Goal: Information Seeking & Learning: Check status

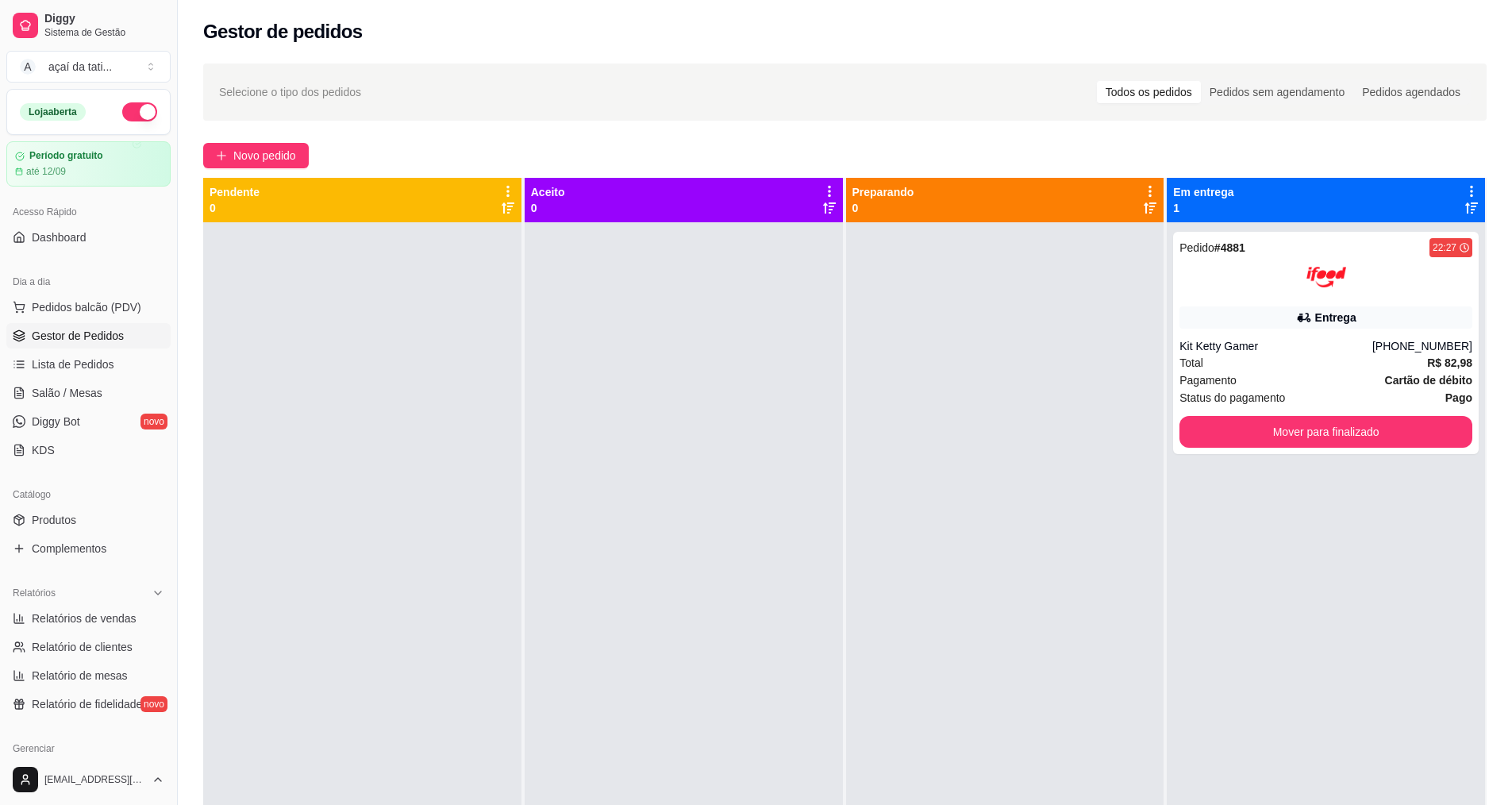
scroll to position [44, 0]
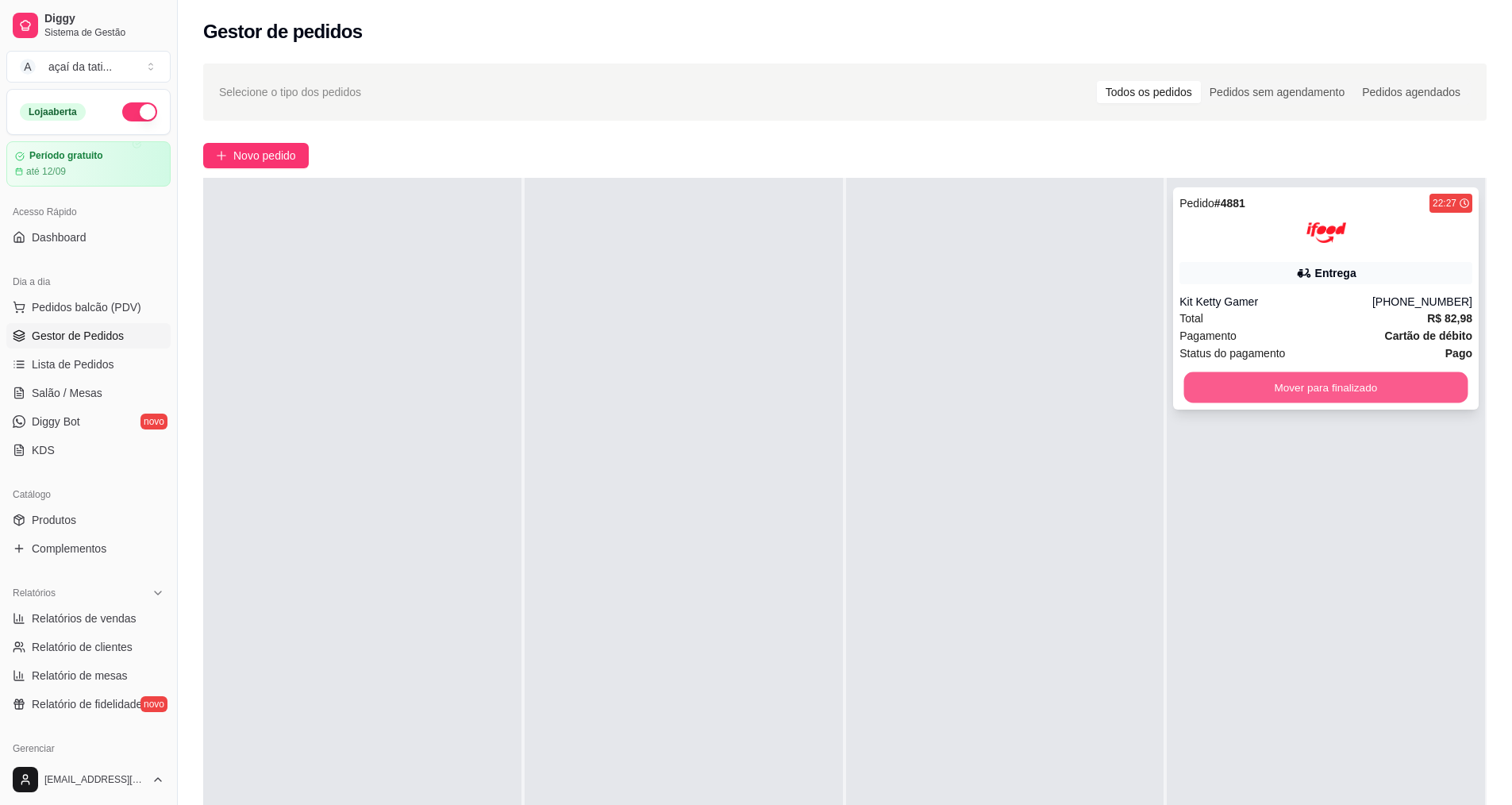
click at [1431, 392] on button "Mover para finalizado" at bounding box center [1326, 387] width 284 height 31
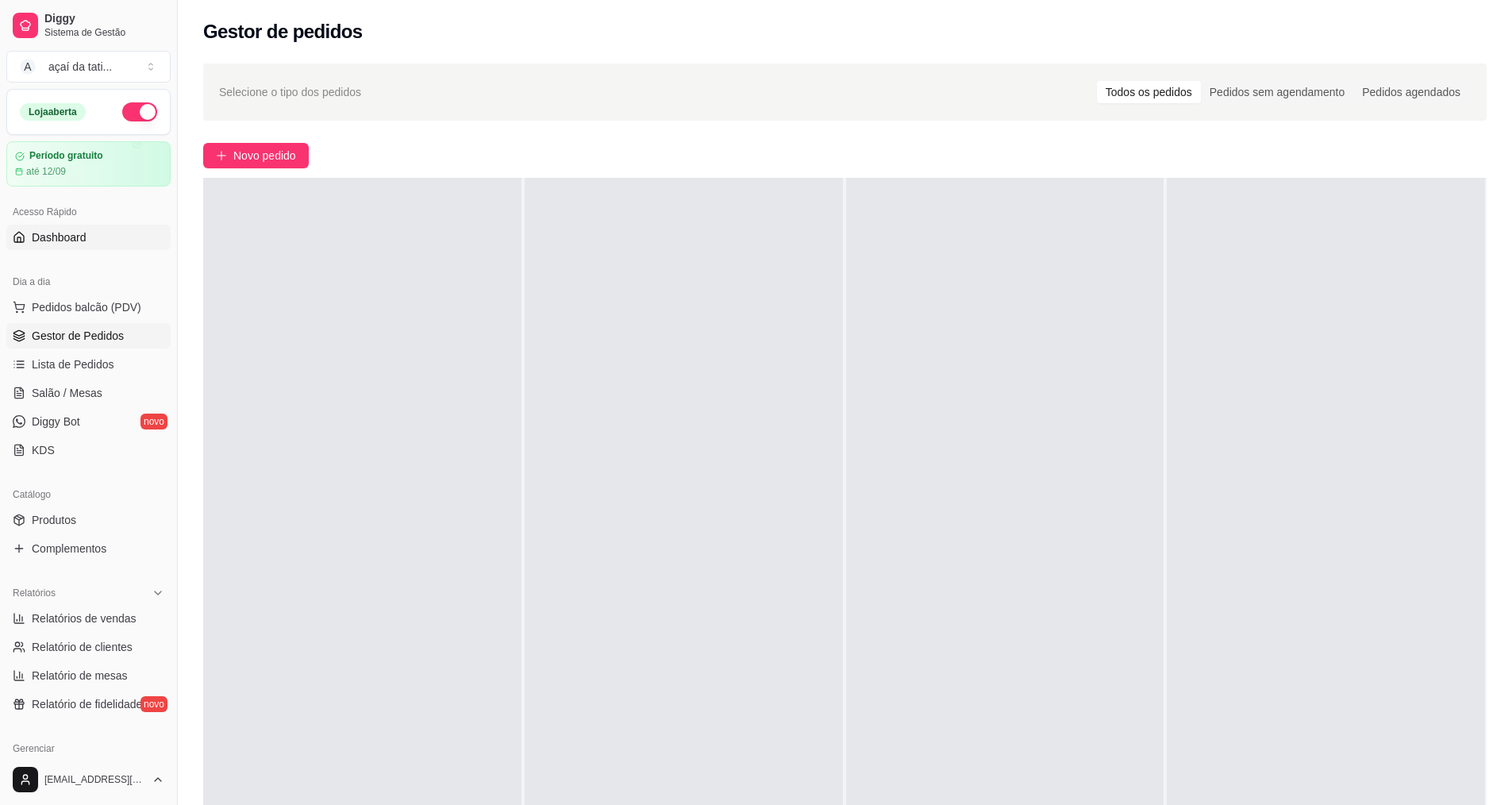
click at [72, 243] on span "Dashboard" at bounding box center [59, 238] width 55 height 16
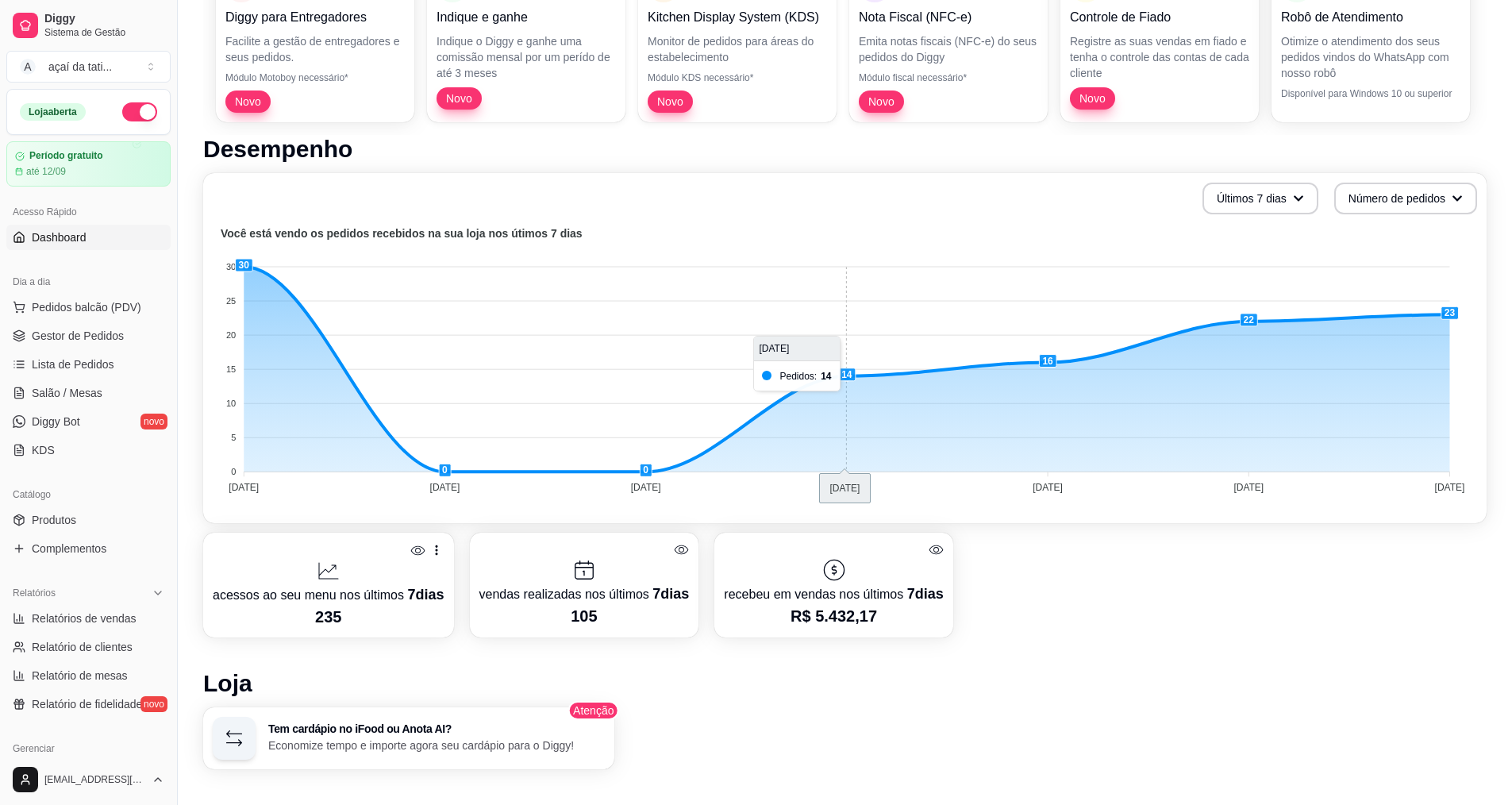
scroll to position [199, 0]
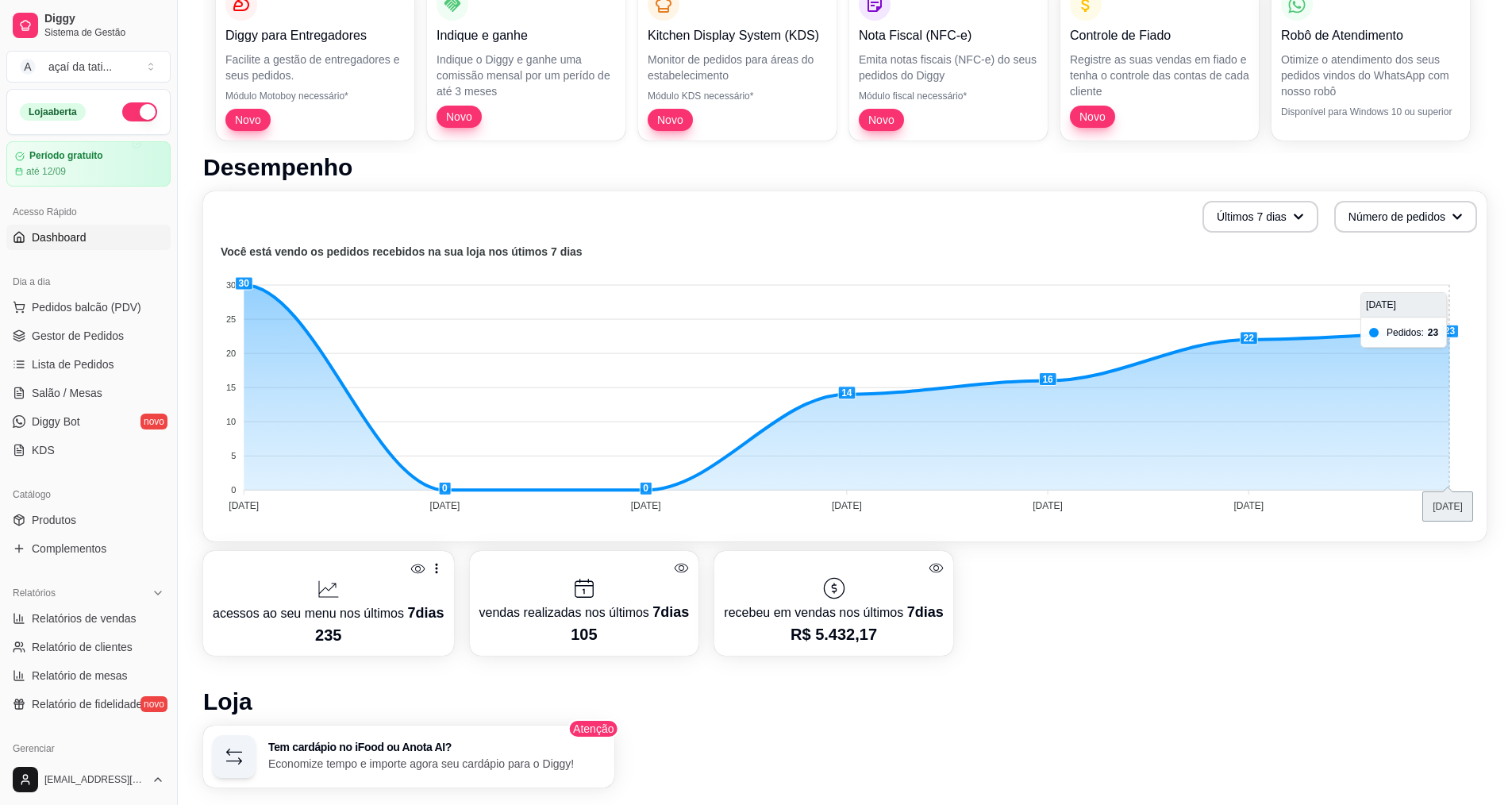
click at [1449, 333] on foreignobject at bounding box center [845, 381] width 1265 height 277
click at [1274, 217] on button "Últimos 7 dias" at bounding box center [1259, 216] width 116 height 32
click at [1399, 224] on button "Número de pedidos" at bounding box center [1405, 216] width 139 height 31
drag, startPoint x: 1162, startPoint y: 285, endPoint x: 1185, endPoint y: 269, distance: 28.0
click at [1165, 280] on foreignobject at bounding box center [845, 381] width 1265 height 277
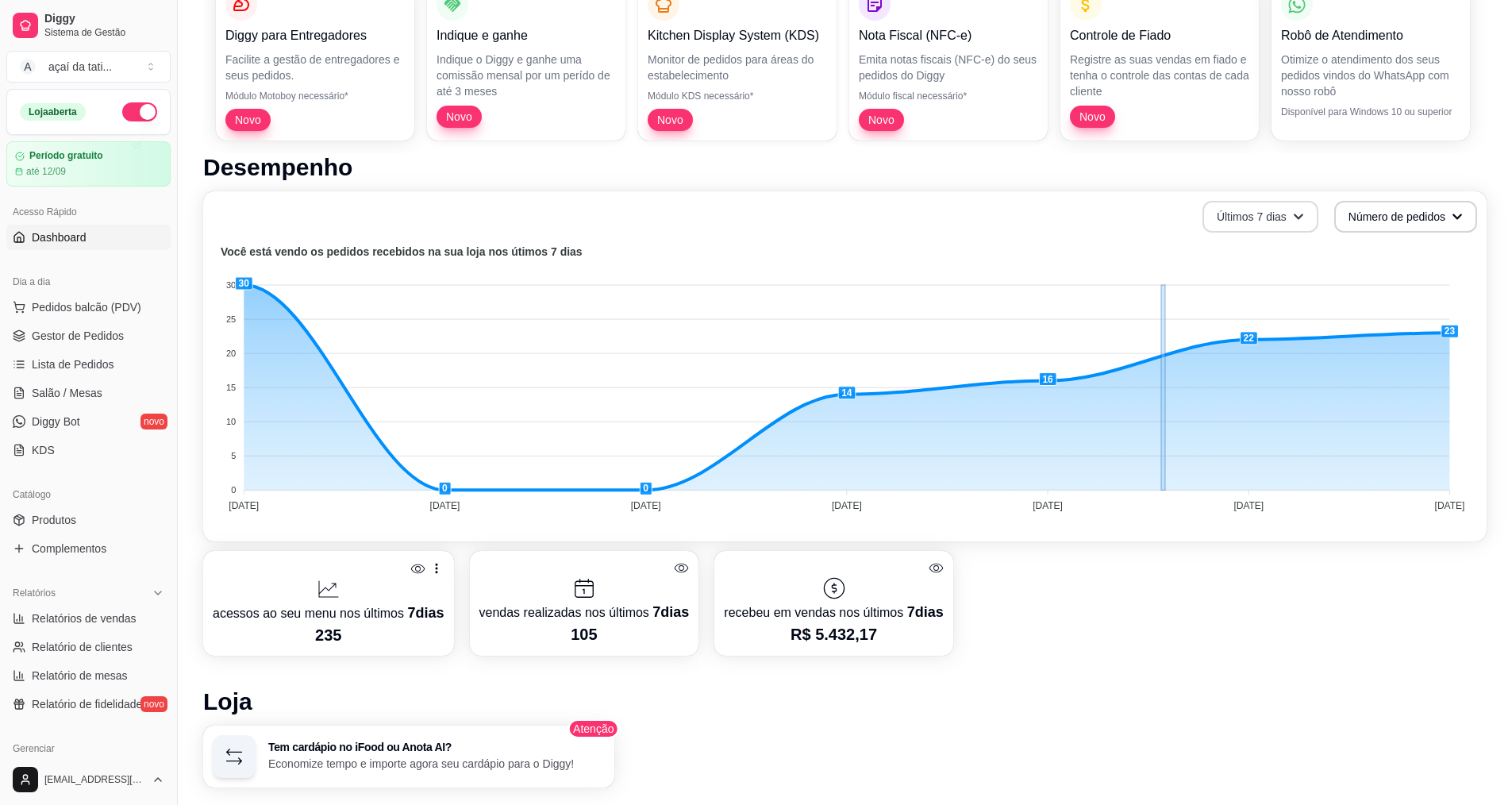
click at [1295, 212] on icon "button" at bounding box center [1298, 216] width 11 height 11
click at [1040, 222] on div "Últimos 7 dias Número de pedidos" at bounding box center [845, 216] width 1265 height 32
click at [92, 618] on span "Relatórios de vendas" at bounding box center [84, 619] width 105 height 16
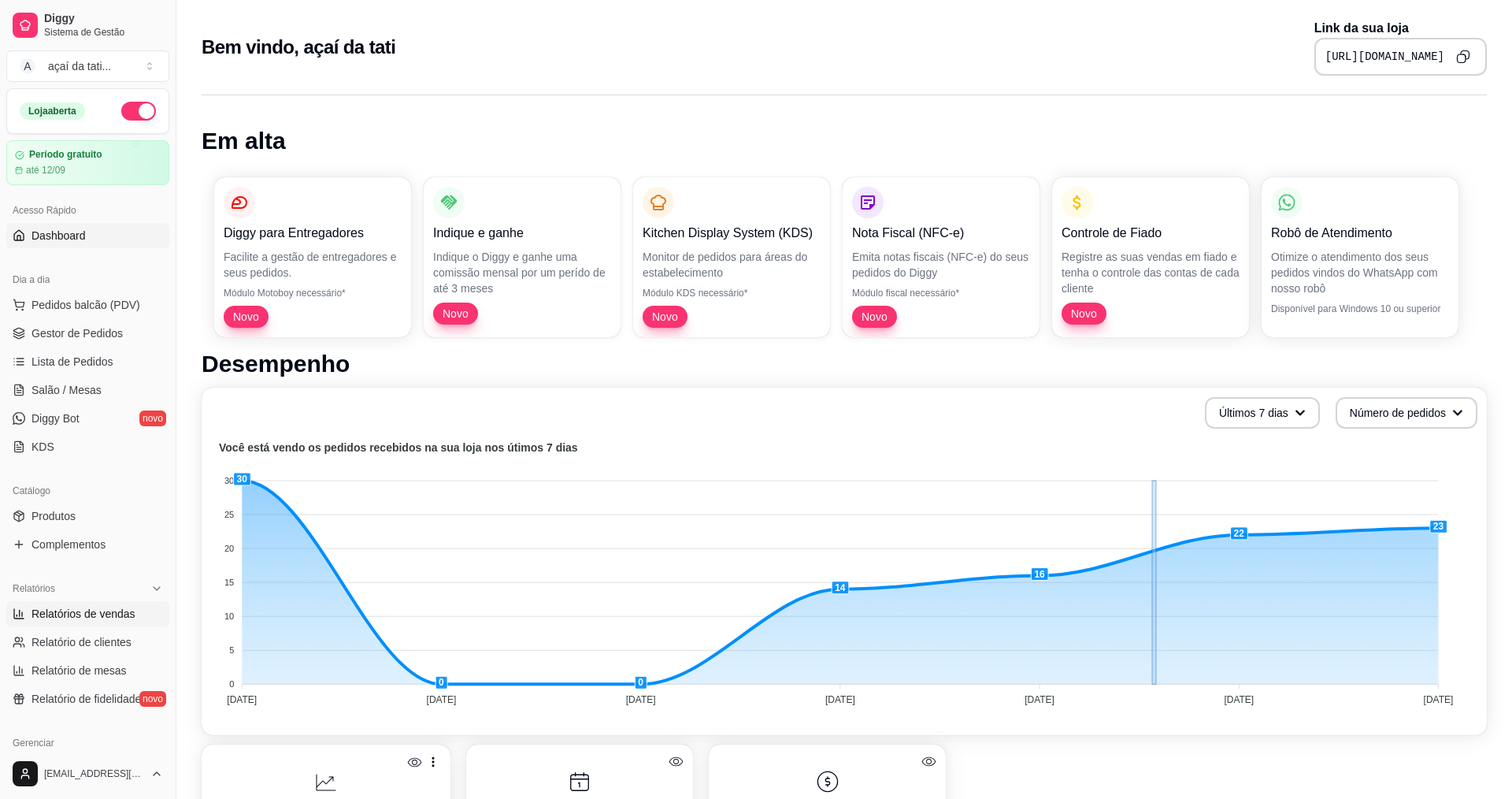
select select "ALL"
select select "0"
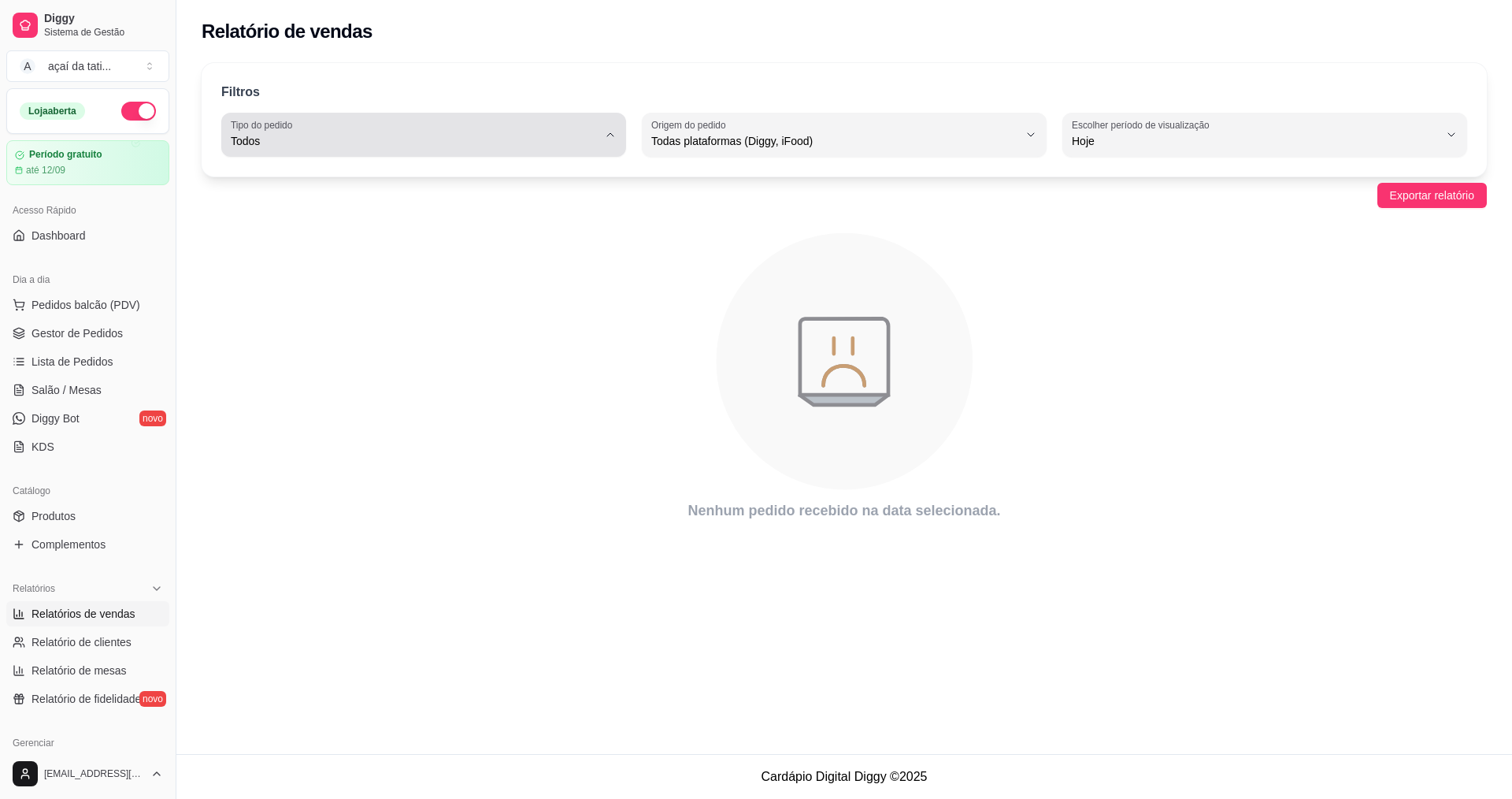
click at [517, 136] on span "Todos" at bounding box center [414, 141] width 367 height 16
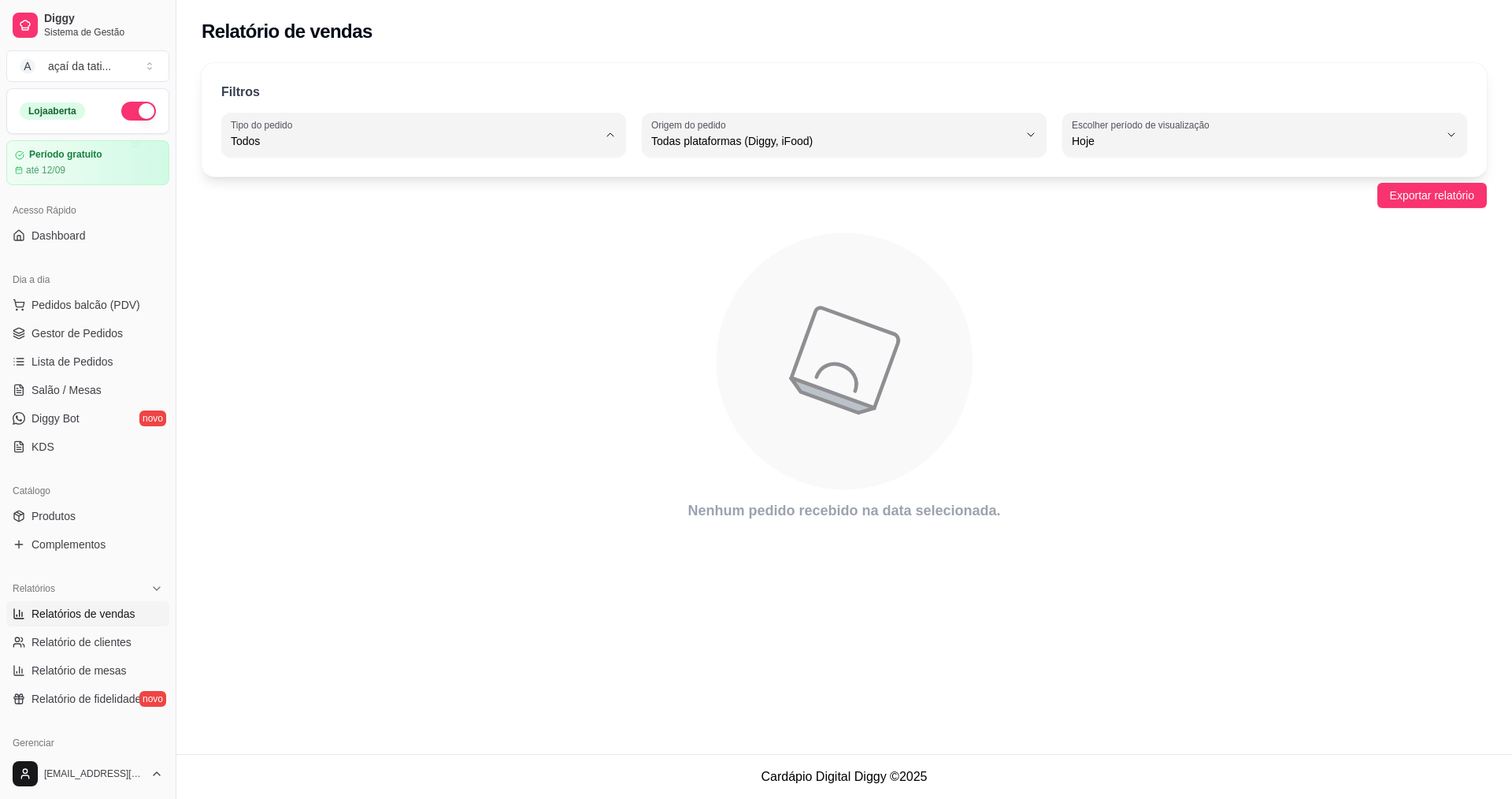
click at [447, 171] on li "Todos" at bounding box center [424, 179] width 376 height 25
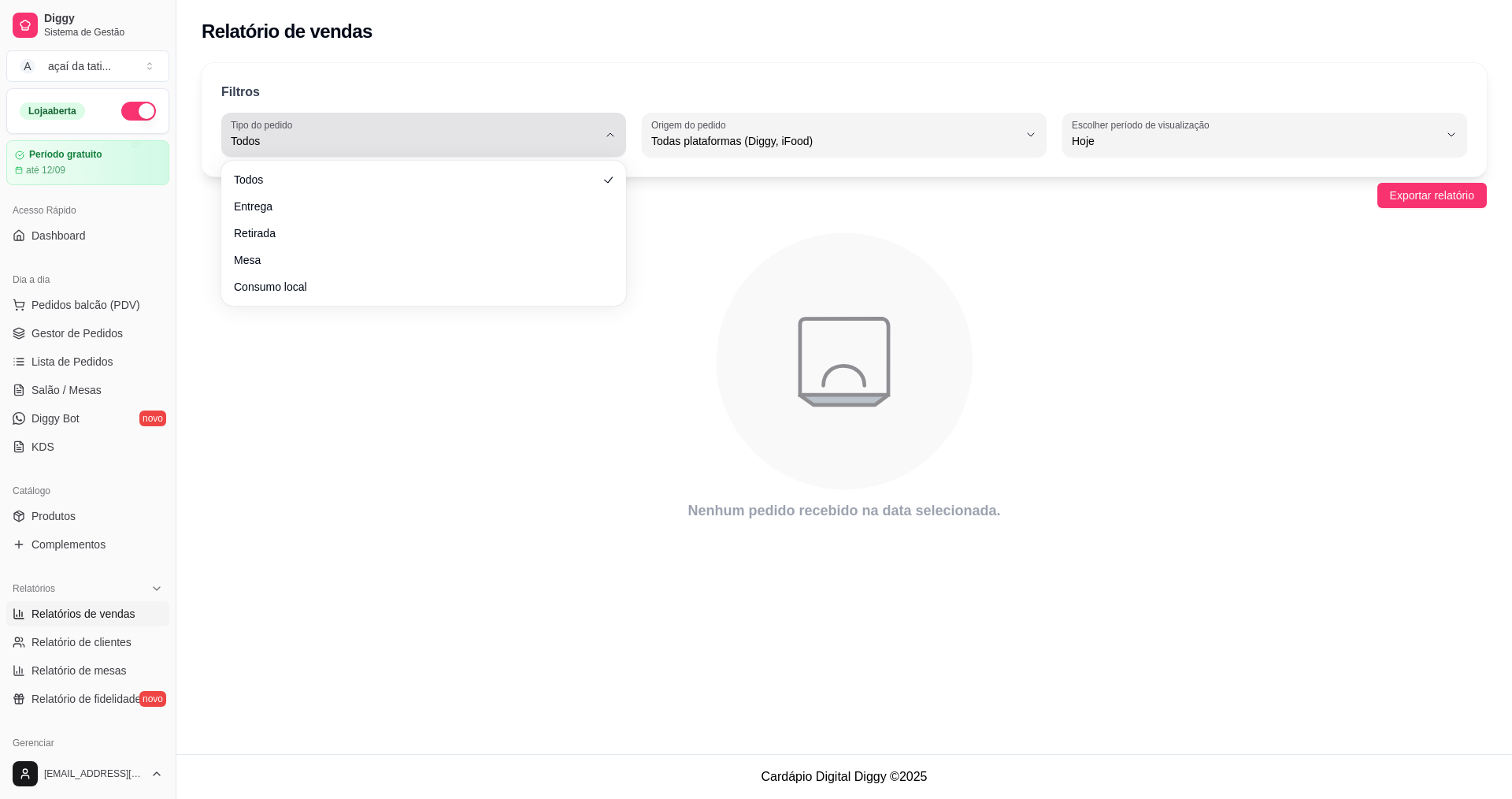
click at [367, 154] on button "Tipo do pedido Todos" at bounding box center [424, 134] width 405 height 44
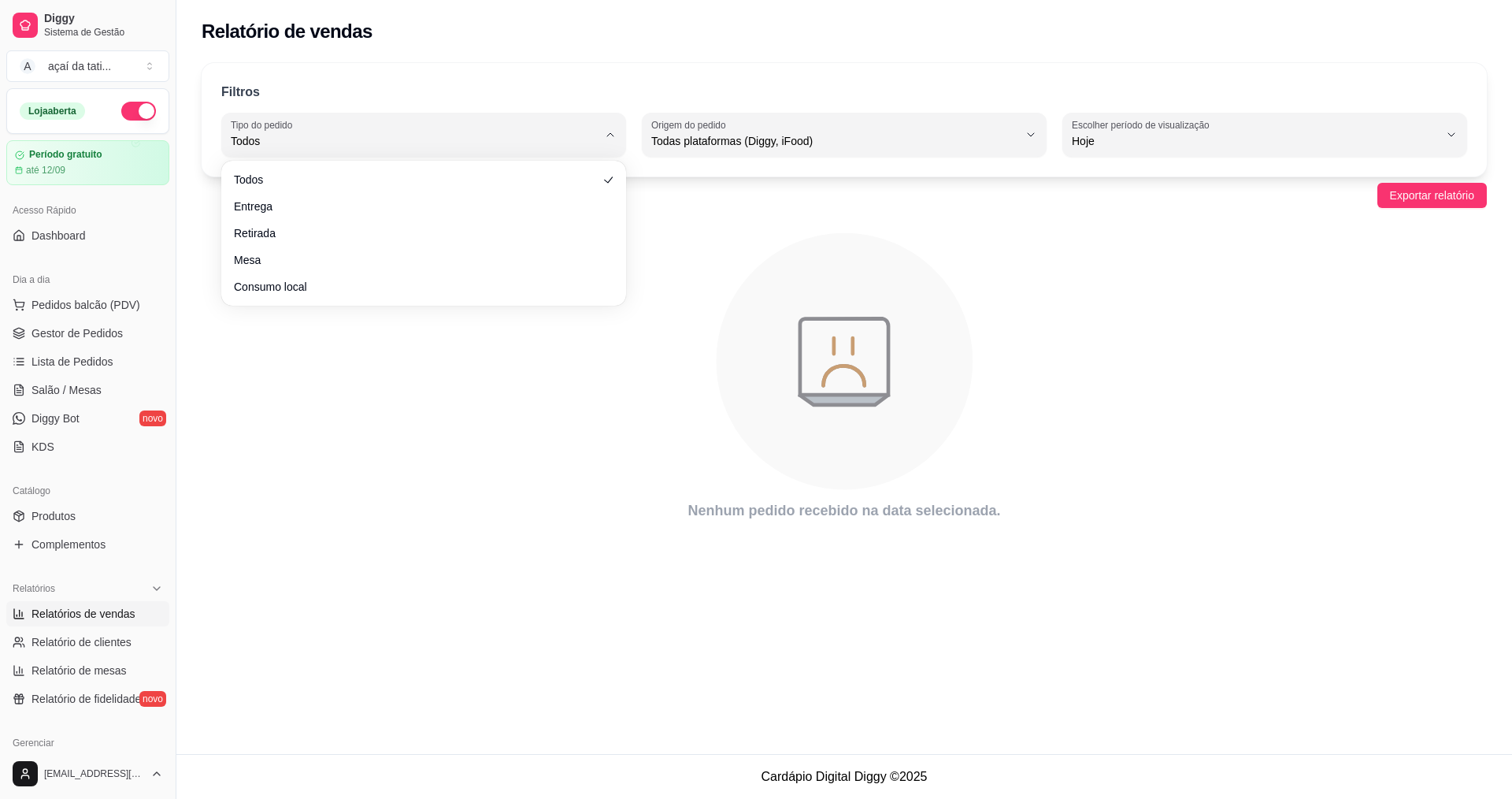
click at [274, 331] on icon "animation" at bounding box center [845, 361] width 1286 height 275
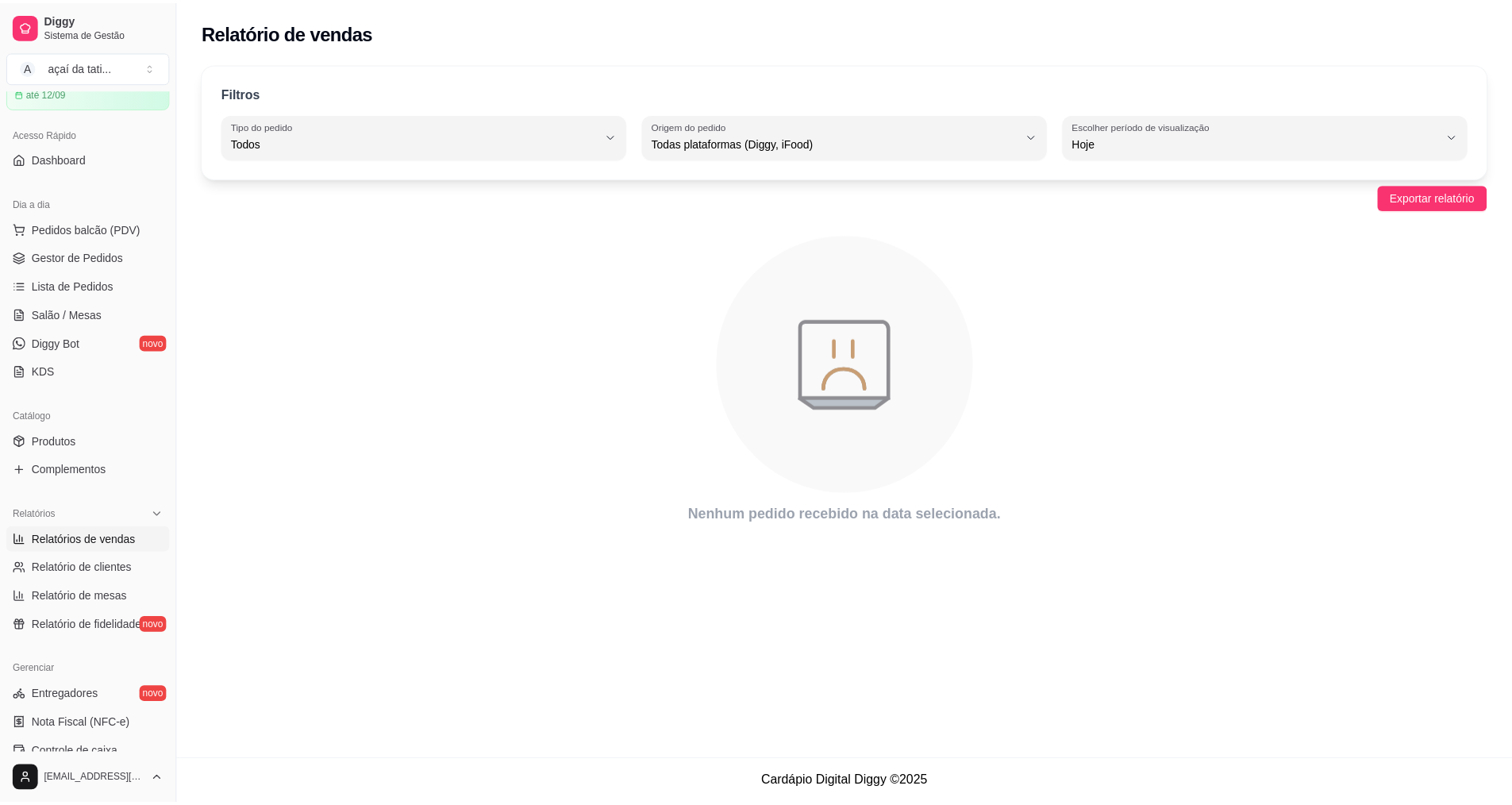
scroll to position [80, 0]
click at [140, 543] on link "Relatórios de vendas" at bounding box center [88, 538] width 164 height 26
click at [128, 515] on div "Relatórios" at bounding box center [88, 513] width 164 height 26
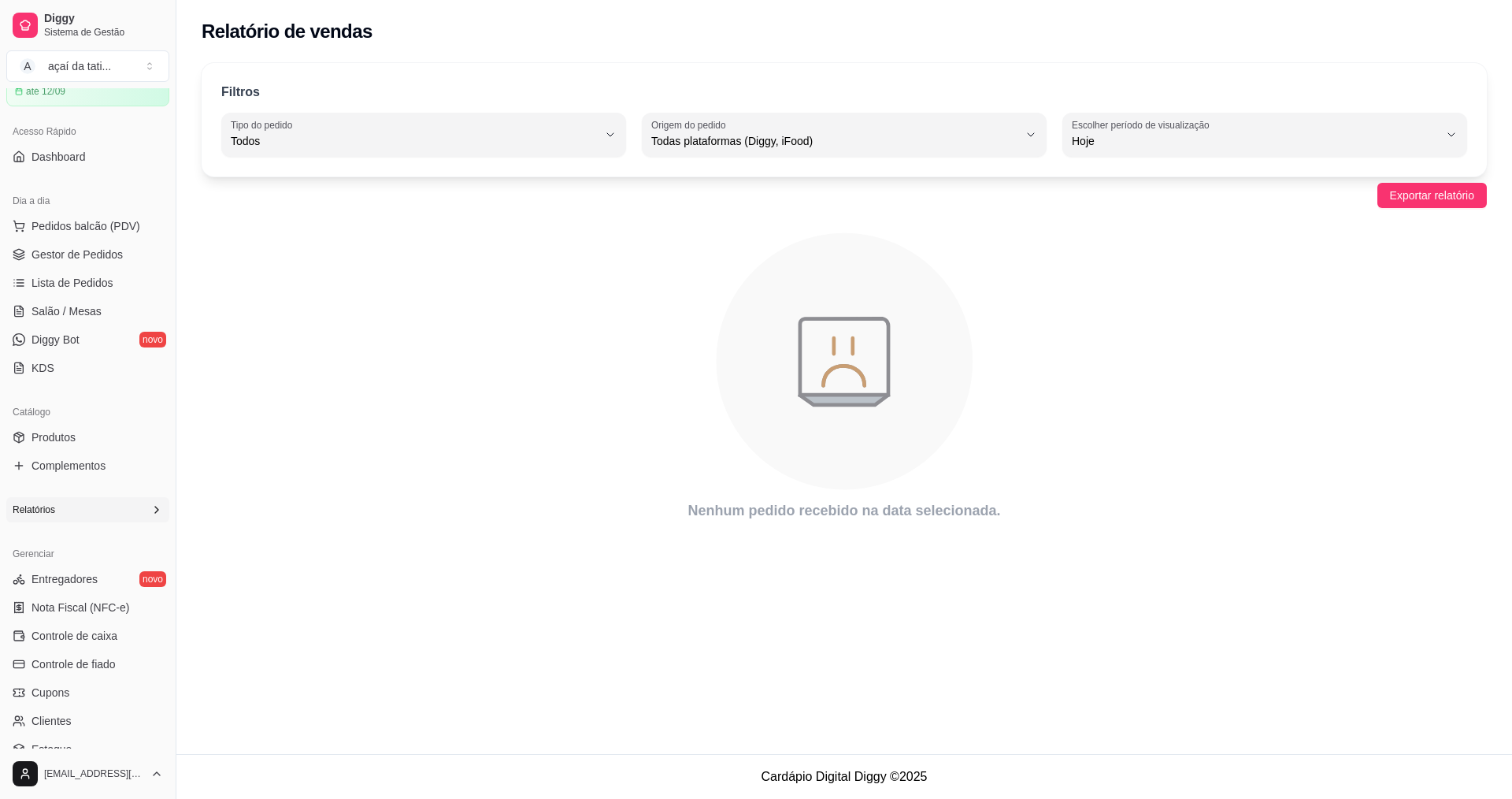
click at [127, 511] on div "Relatórios" at bounding box center [88, 510] width 163 height 25
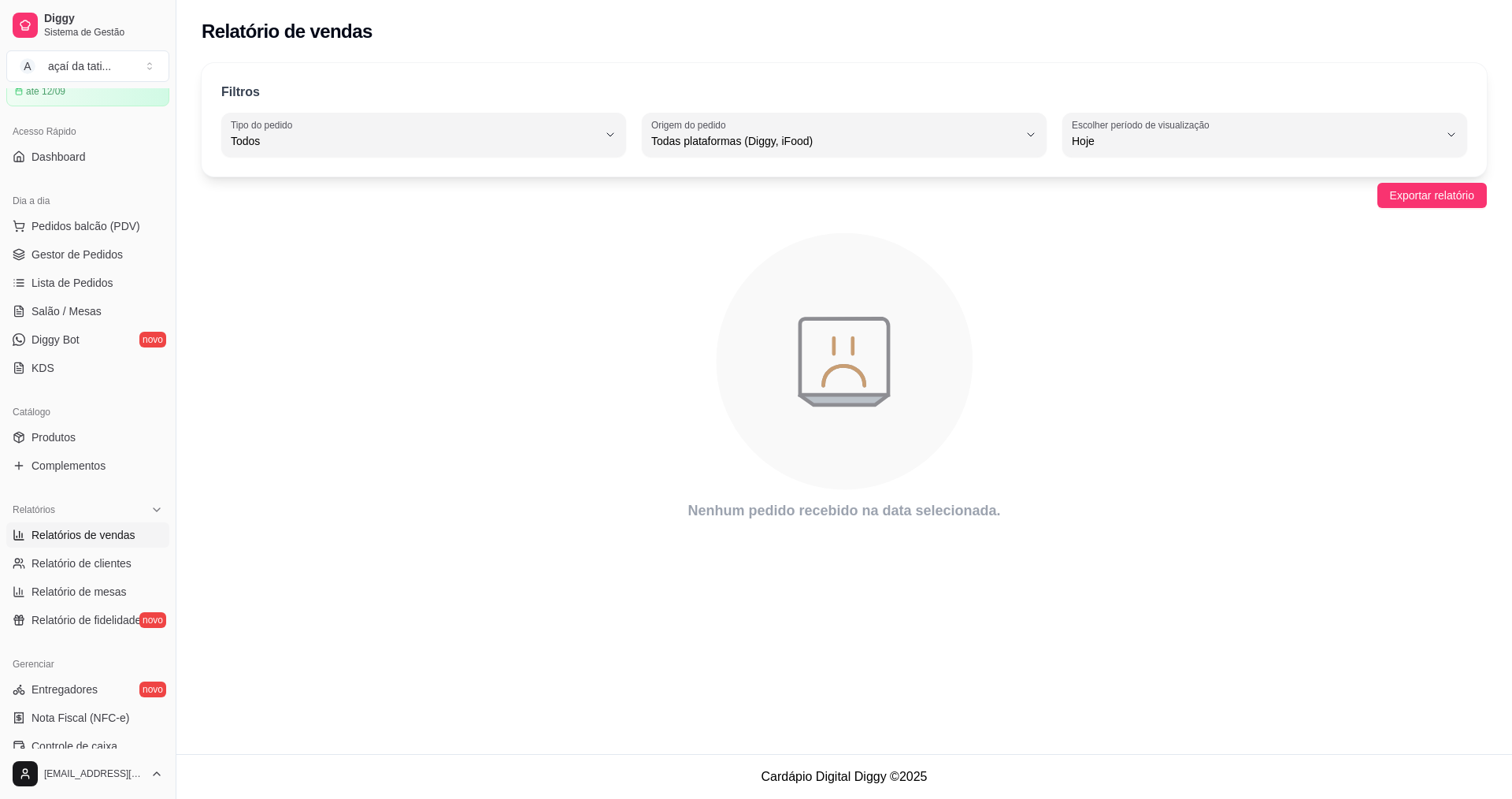
click at [118, 543] on link "Relatórios de vendas" at bounding box center [88, 534] width 163 height 25
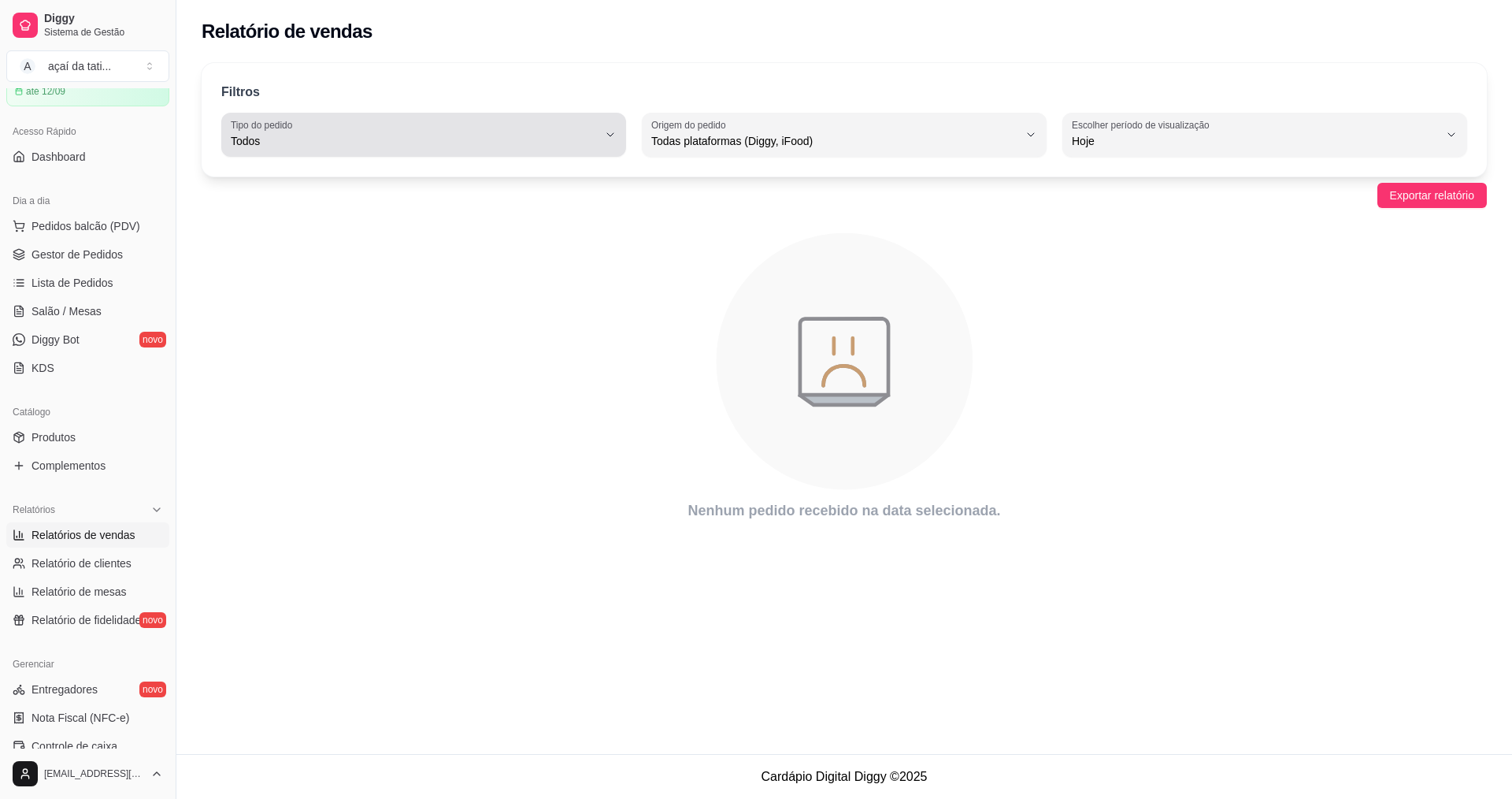
click at [524, 134] on span "Todos" at bounding box center [414, 141] width 367 height 16
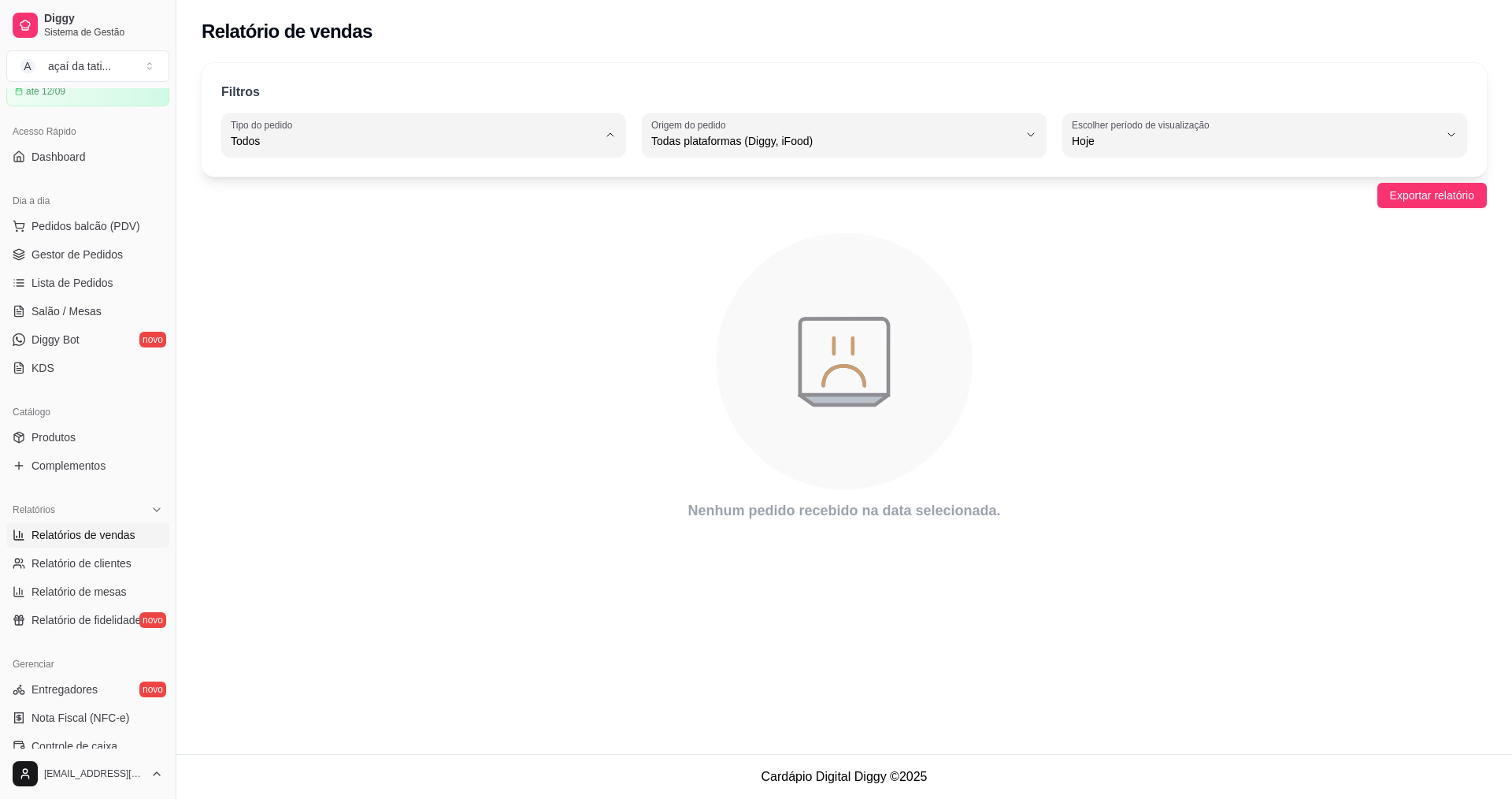
click at [400, 212] on span "Entrega" at bounding box center [417, 204] width 350 height 15
type input "DELIVERY"
select select "DELIVERY"
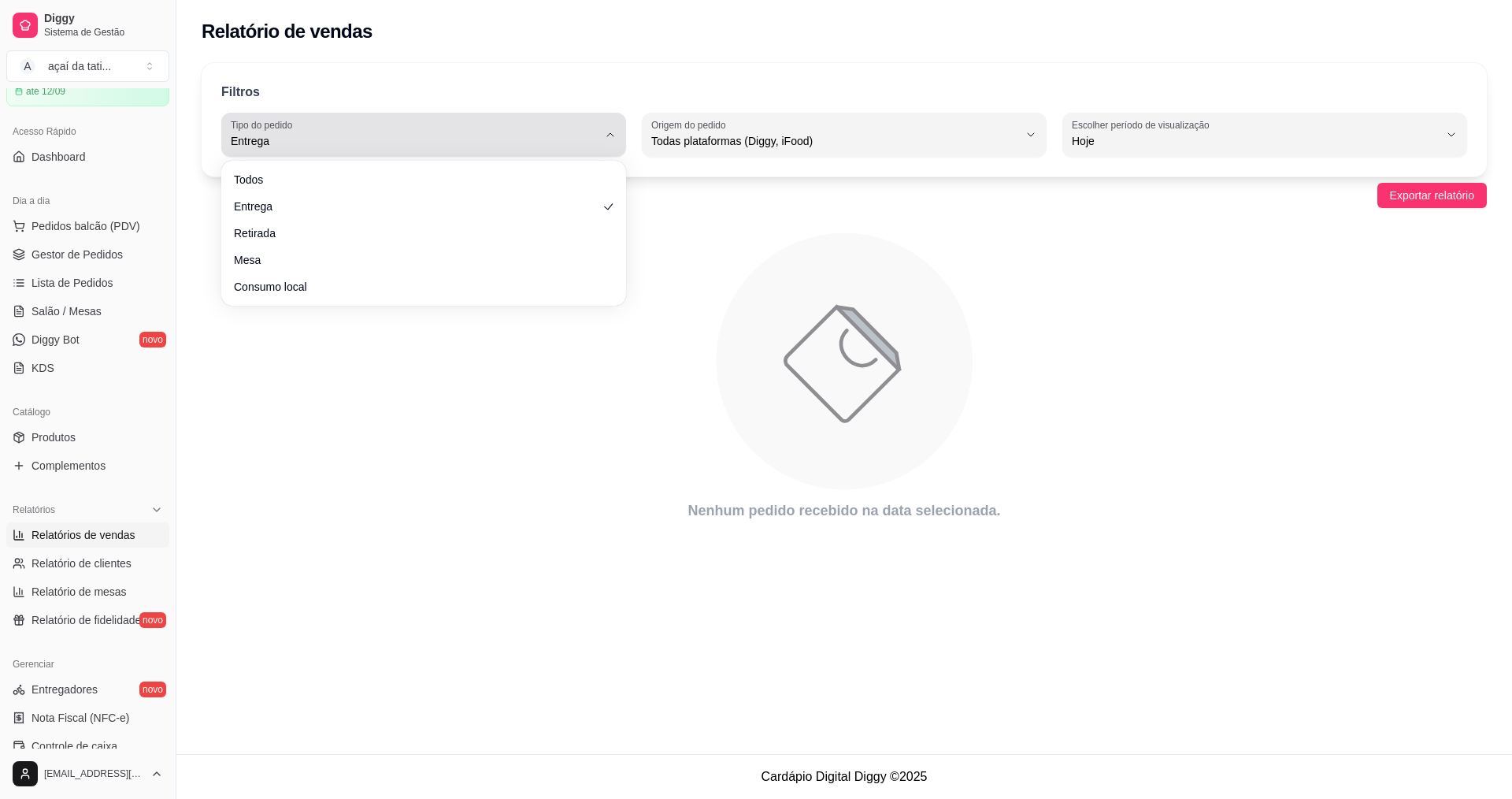
click at [518, 140] on span "Entrega" at bounding box center [414, 141] width 367 height 16
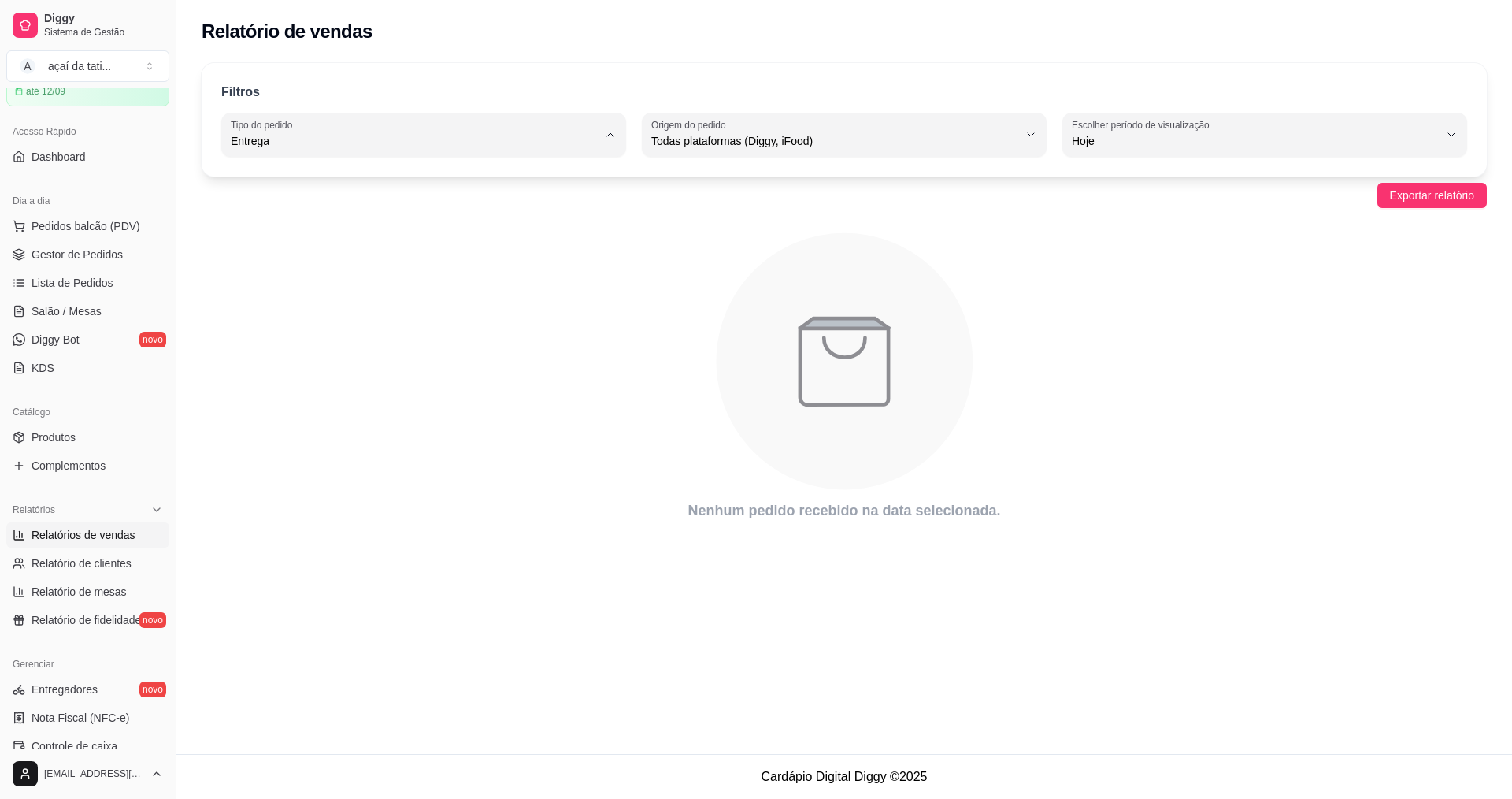
click at [375, 182] on span "Todos" at bounding box center [417, 178] width 350 height 15
type input "ALL"
select select "ALL"
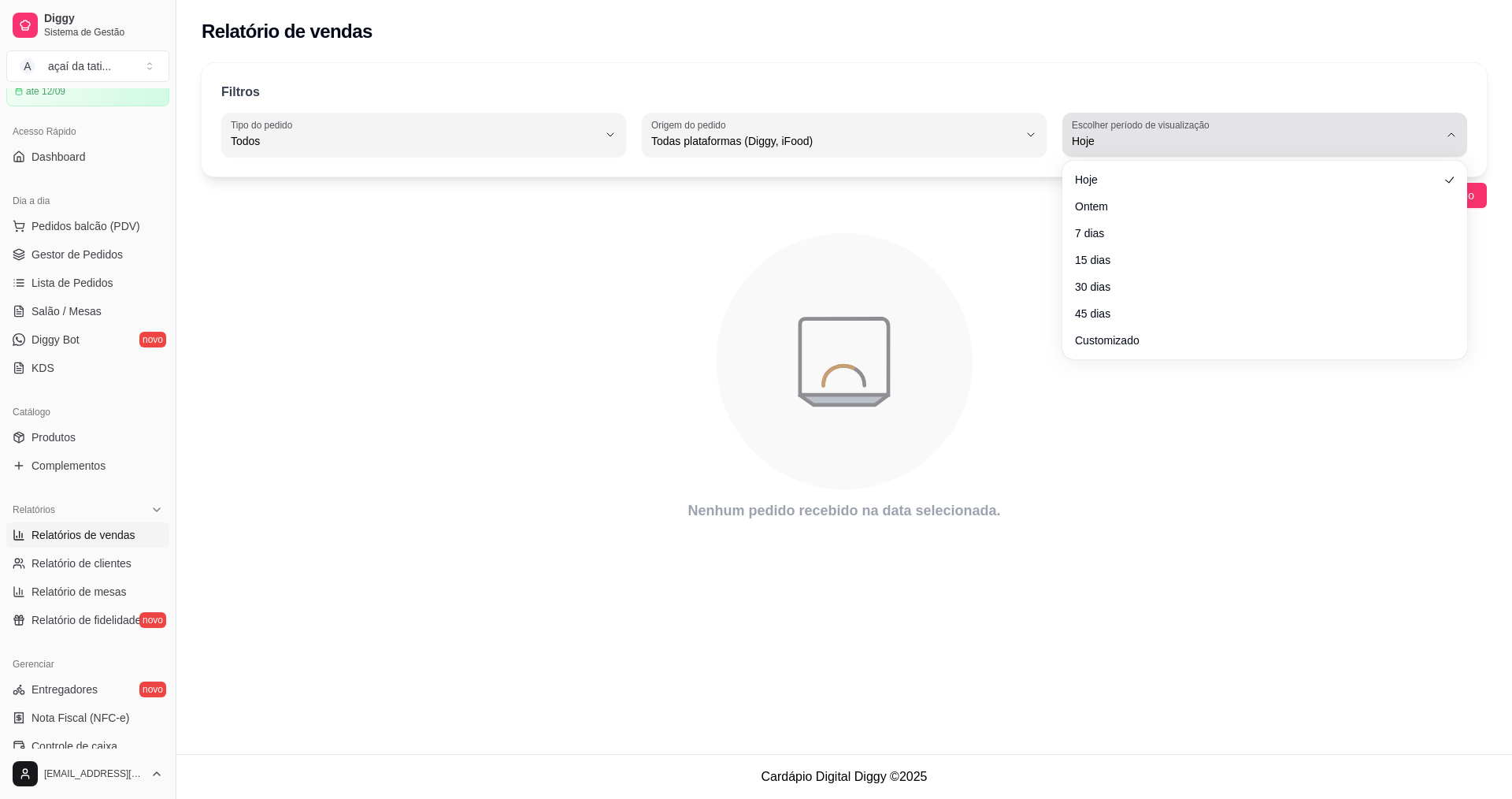
click at [1428, 118] on button "Escolher período de visualização Hoje" at bounding box center [1265, 134] width 405 height 44
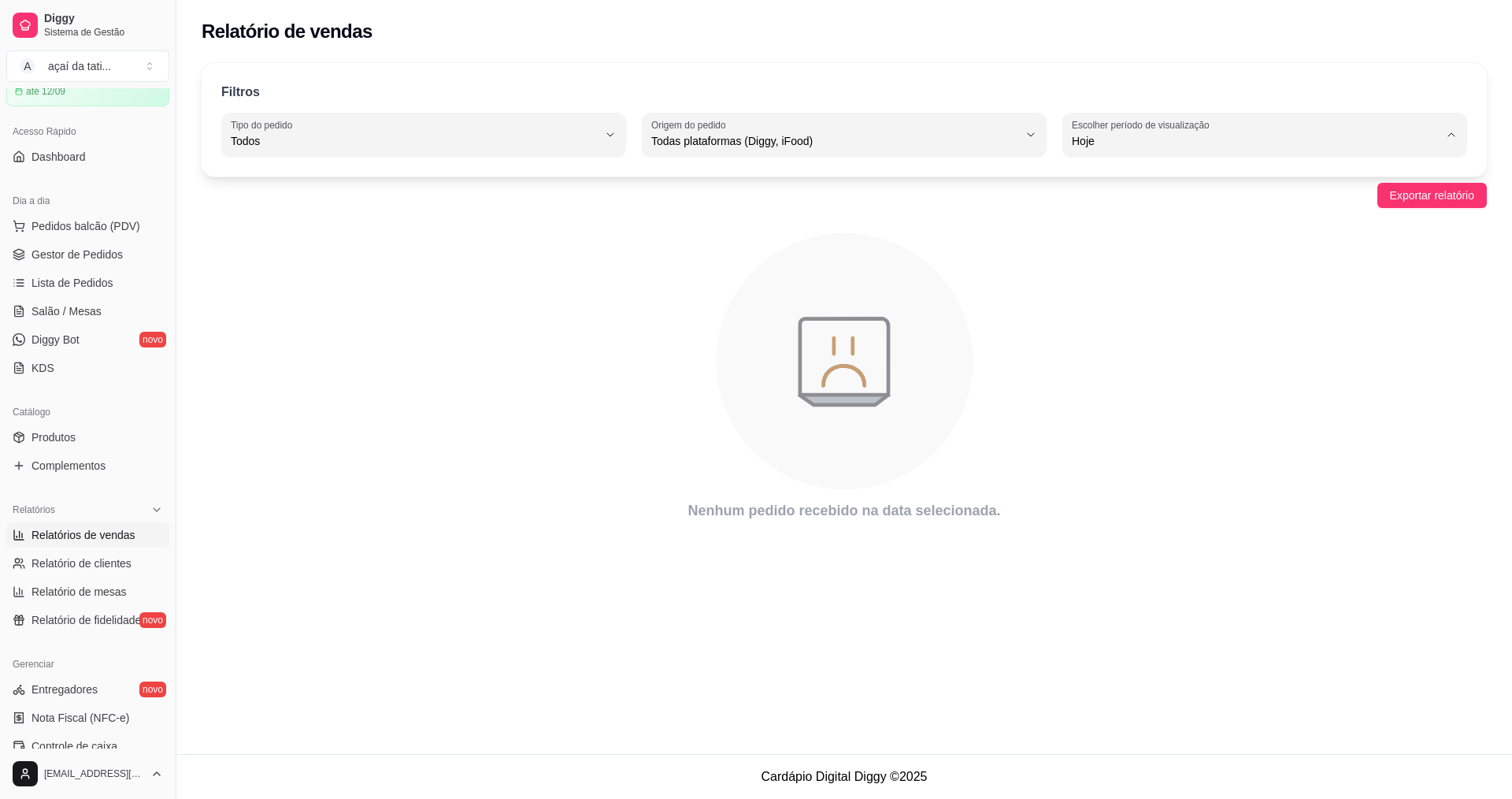
click at [1216, 204] on span "Ontem" at bounding box center [1258, 204] width 350 height 15
type input "1"
select select "1"
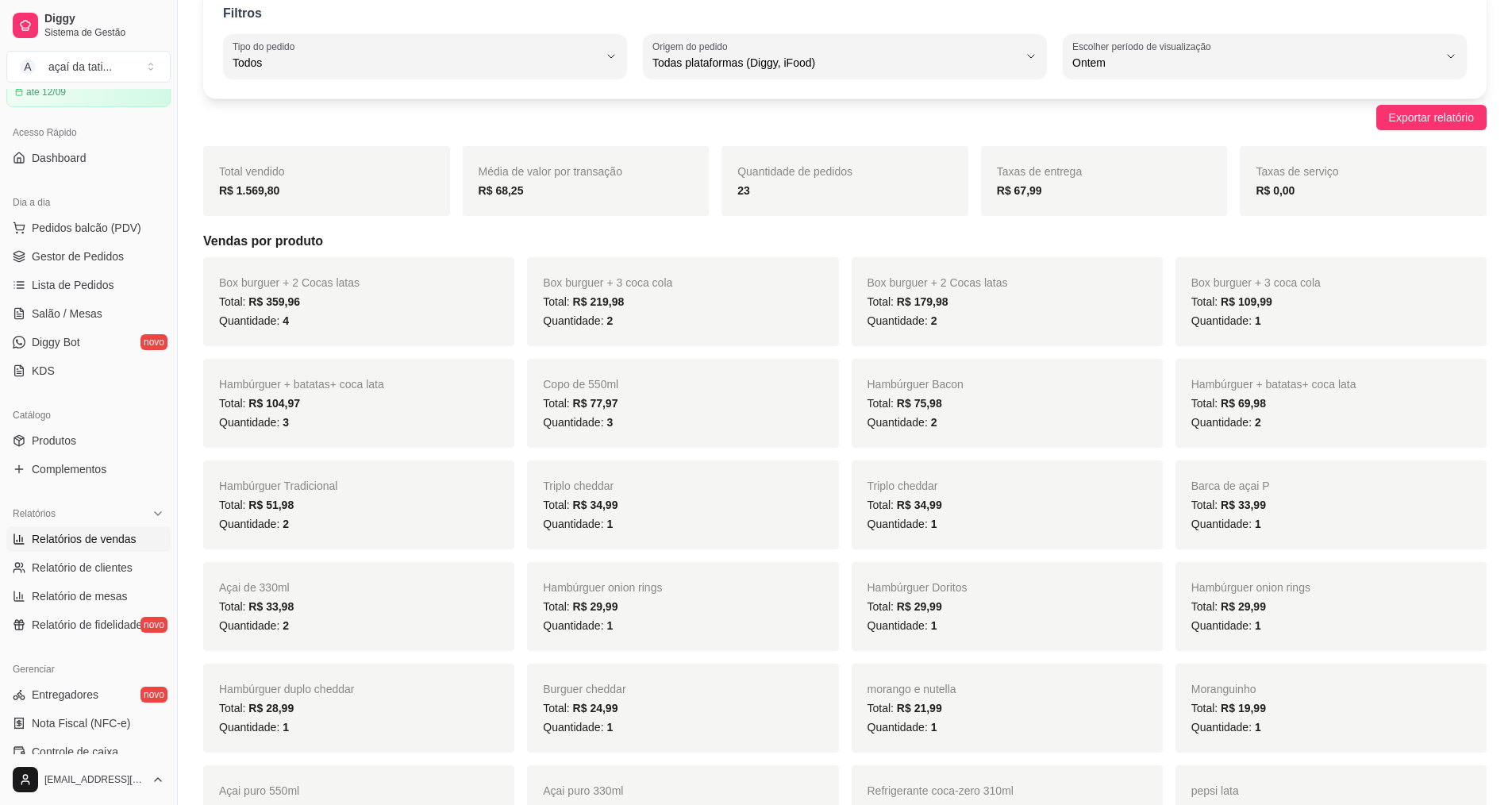
scroll to position [0, 0]
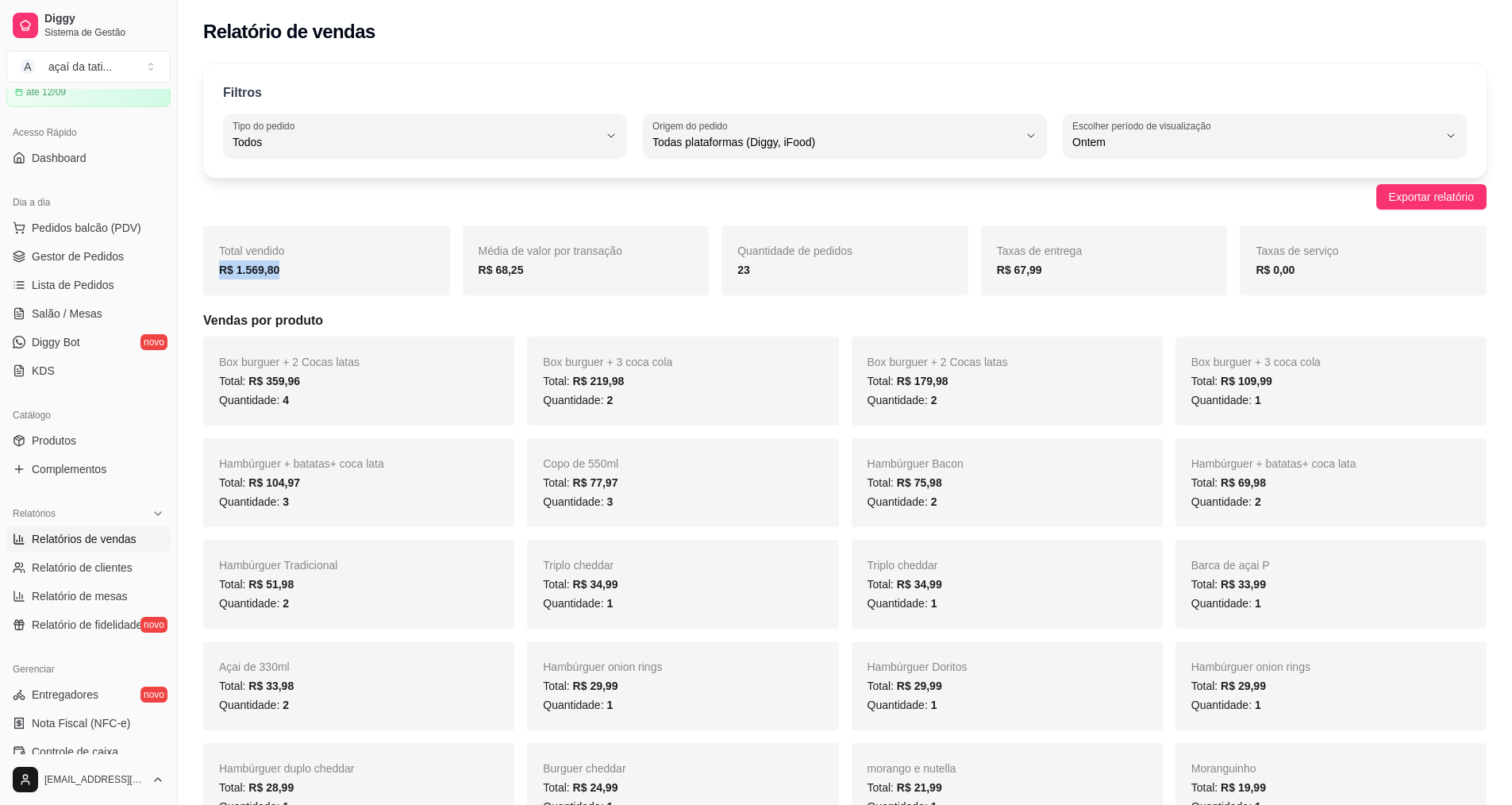
drag, startPoint x: 285, startPoint y: 269, endPoint x: 214, endPoint y: 275, distance: 71.3
click at [214, 275] on div "Total vendido R$ 1.569,80" at bounding box center [326, 260] width 247 height 70
click at [303, 275] on div "R$ 1.569,80" at bounding box center [326, 270] width 215 height 19
drag, startPoint x: 302, startPoint y: 270, endPoint x: 184, endPoint y: 274, distance: 118.1
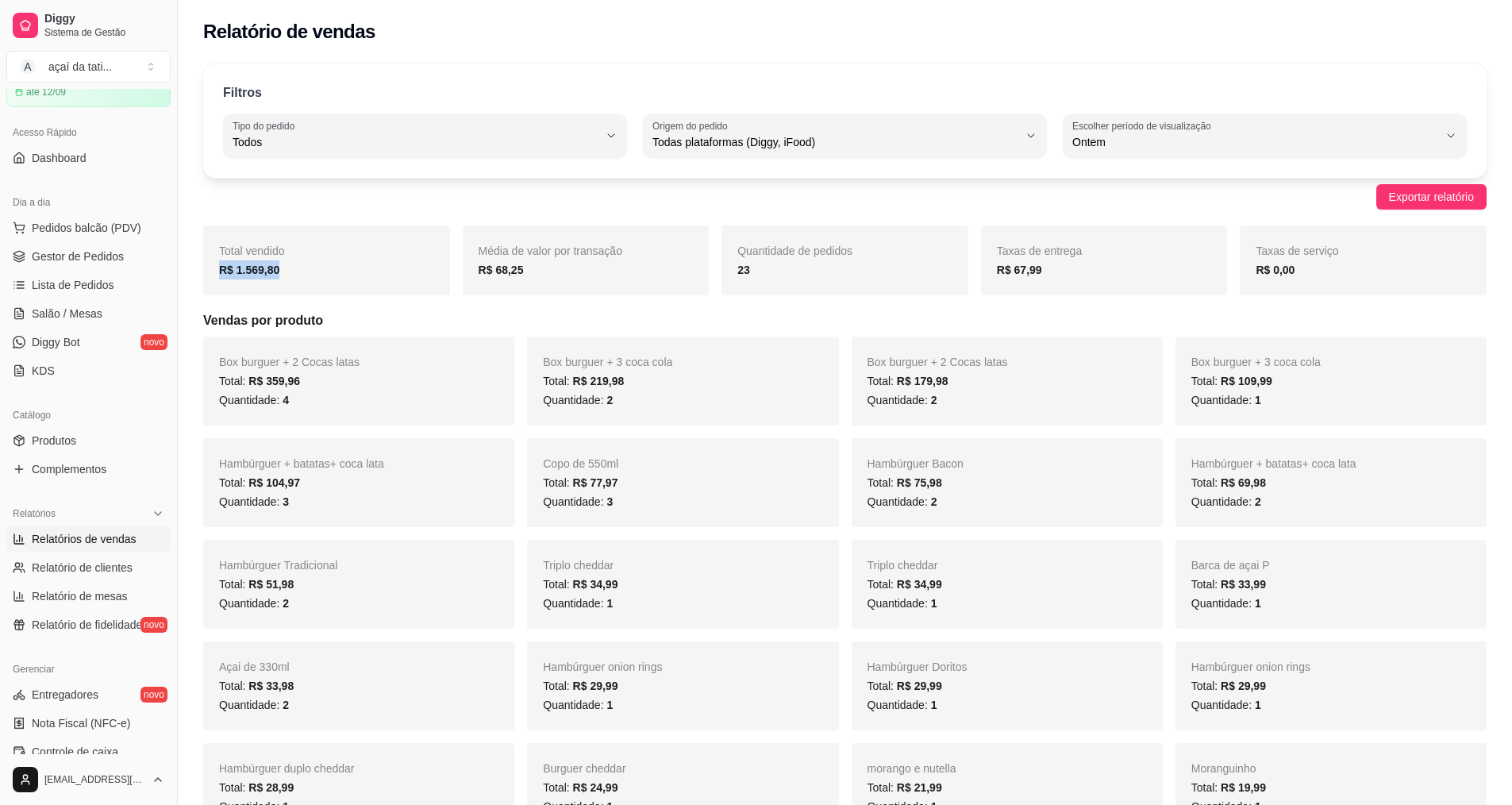
click at [312, 270] on div "R$ 1.569,80" at bounding box center [326, 270] width 215 height 19
drag, startPoint x: 294, startPoint y: 277, endPoint x: 221, endPoint y: 277, distance: 73.0
click at [221, 277] on div "R$ 1.569,80" at bounding box center [326, 270] width 215 height 19
drag, startPoint x: 324, startPoint y: 277, endPoint x: 309, endPoint y: 270, distance: 16.6
click at [325, 277] on div "R$ 1.569,80" at bounding box center [326, 270] width 215 height 19
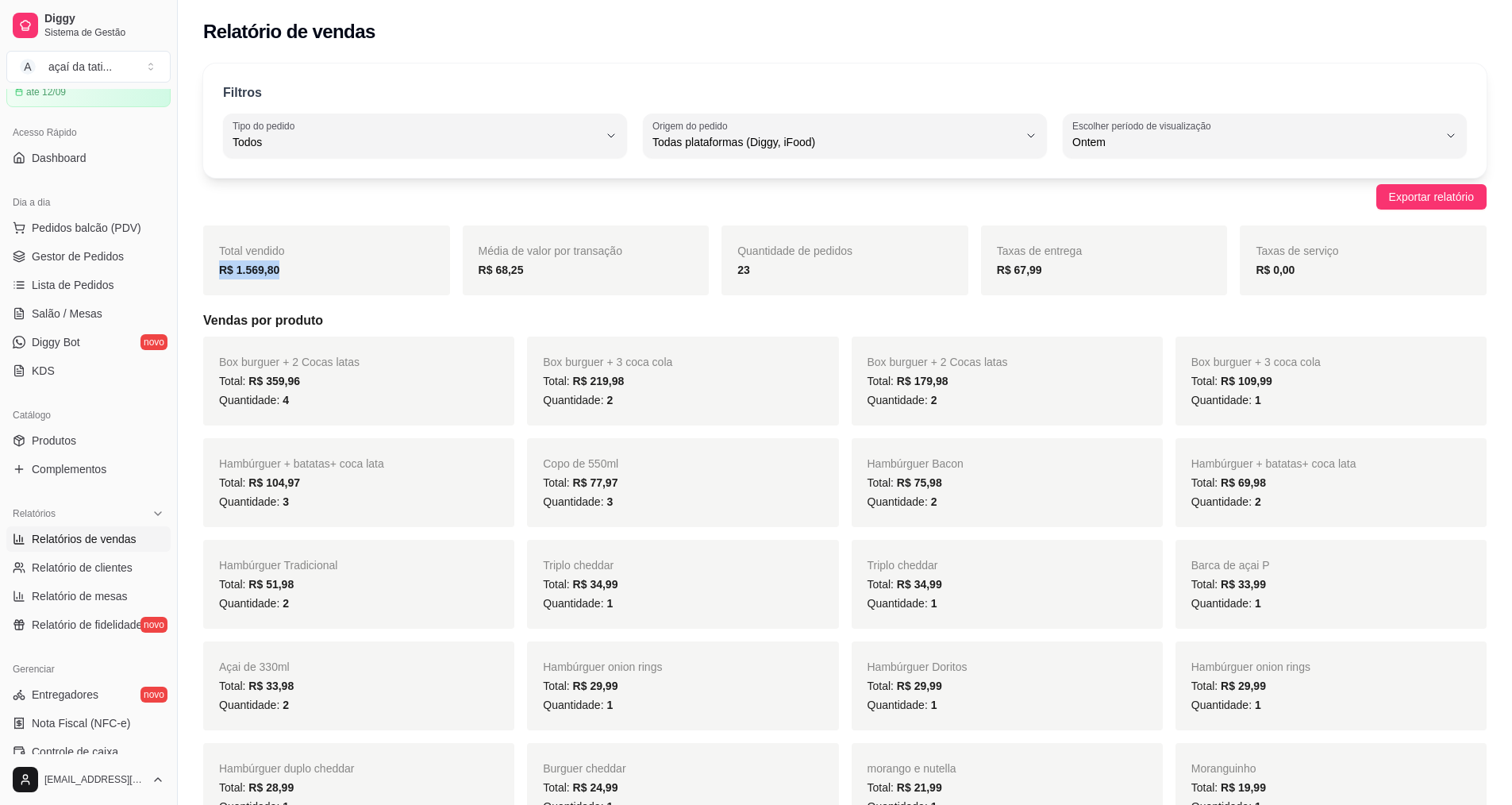
click at [293, 269] on div "R$ 1.569,80" at bounding box center [326, 270] width 215 height 19
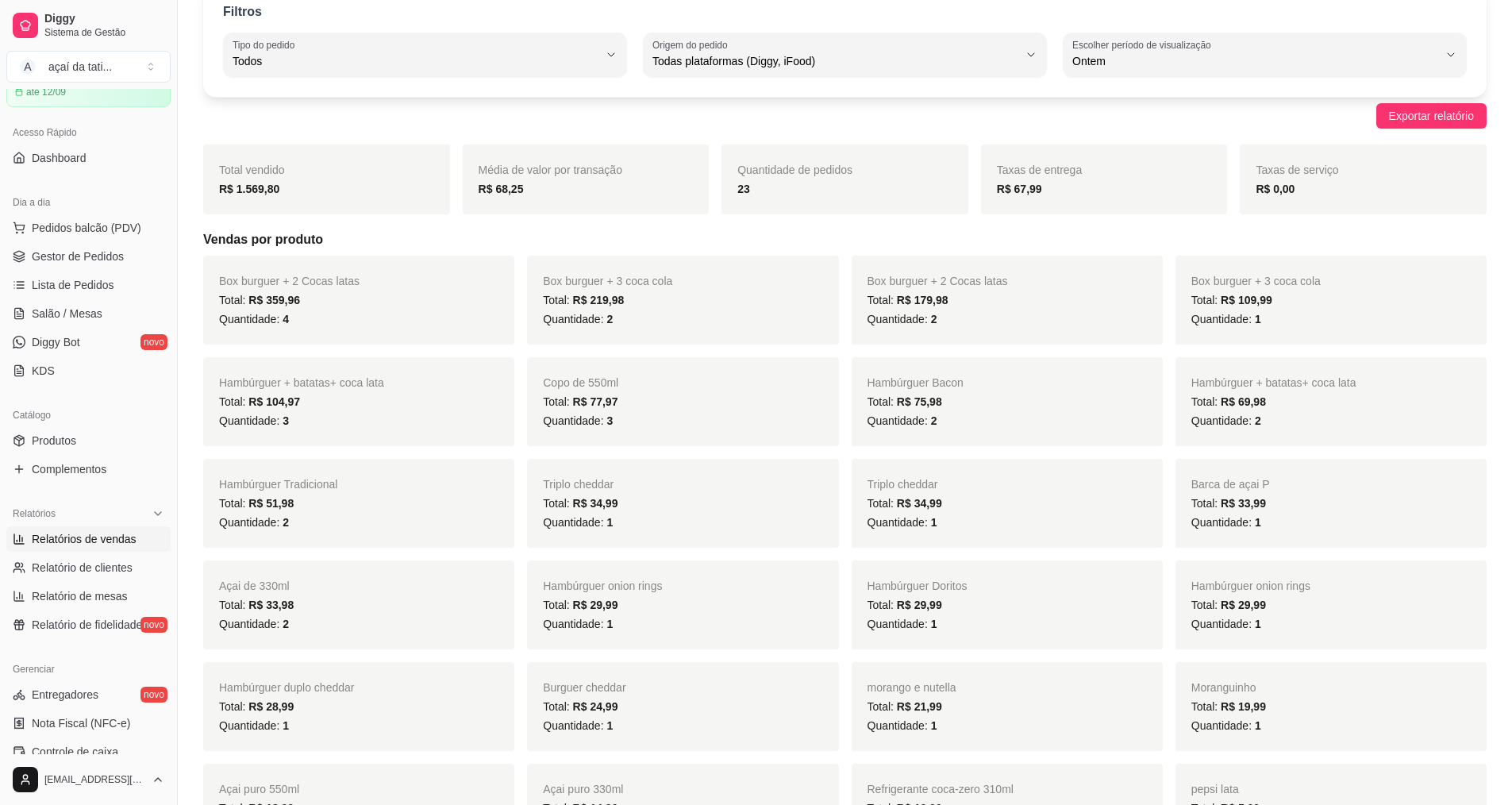
scroll to position [80, 0]
drag, startPoint x: 705, startPoint y: 292, endPoint x: 699, endPoint y: 300, distance: 10.0
click at [698, 300] on div "Total: R$ 219,98" at bounding box center [682, 301] width 279 height 19
click at [710, 299] on div "Total: R$ 219,98" at bounding box center [682, 301] width 279 height 19
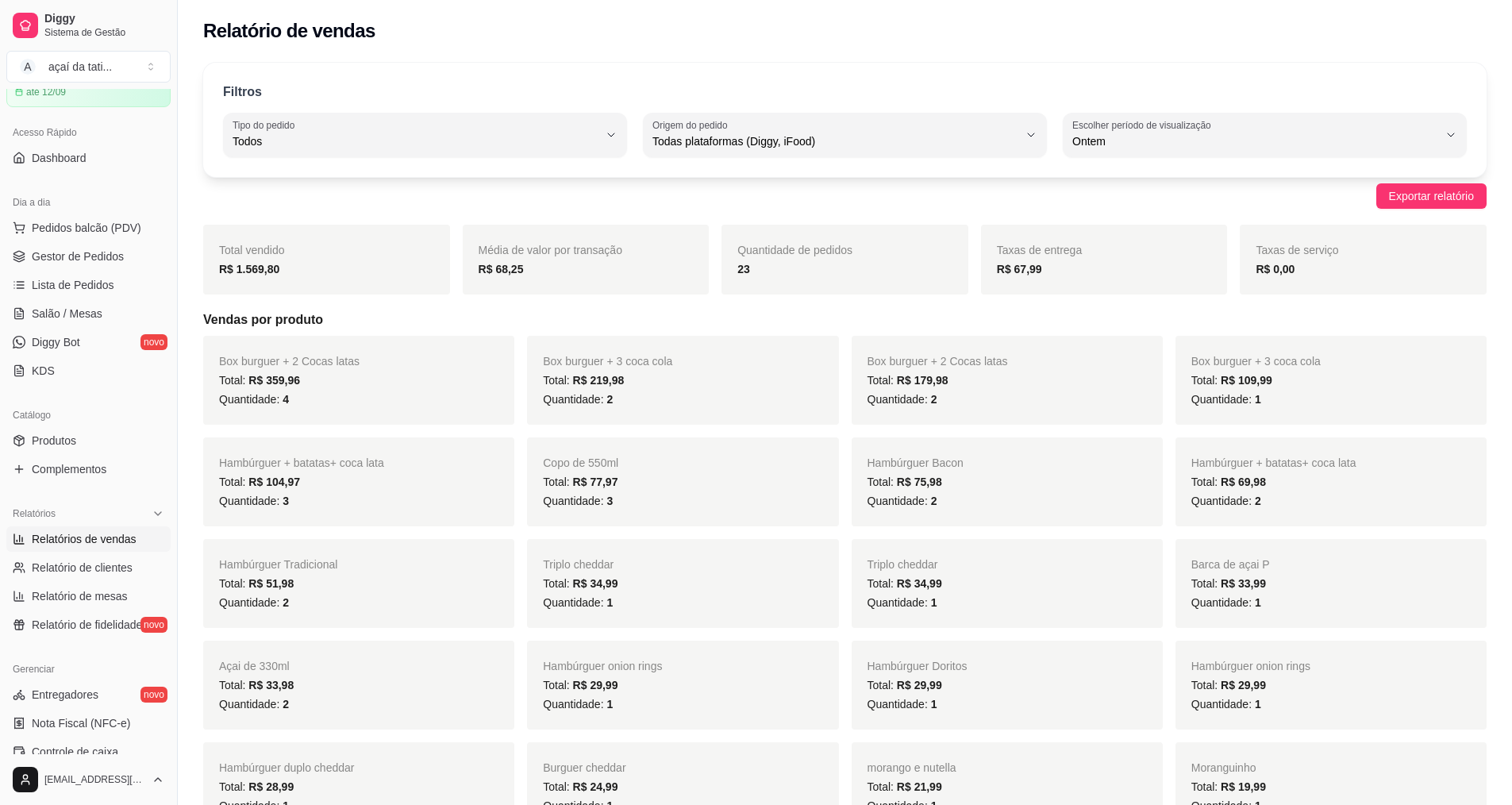
scroll to position [0, 0]
